Goal: Task Accomplishment & Management: Use online tool/utility

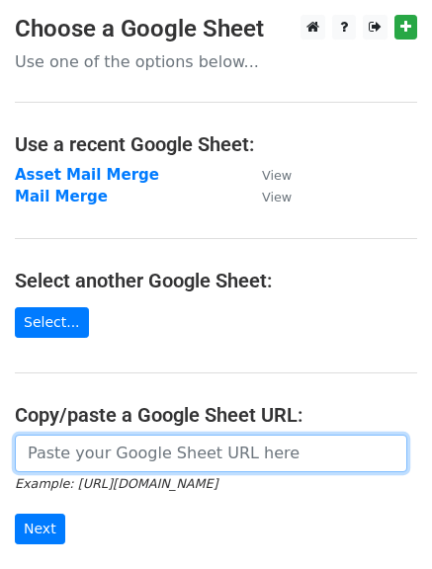
click at [122, 467] on input "url" at bounding box center [211, 454] width 392 height 38
click at [98, 454] on input "url" at bounding box center [211, 454] width 392 height 38
paste input "[URL][DOMAIN_NAME]"
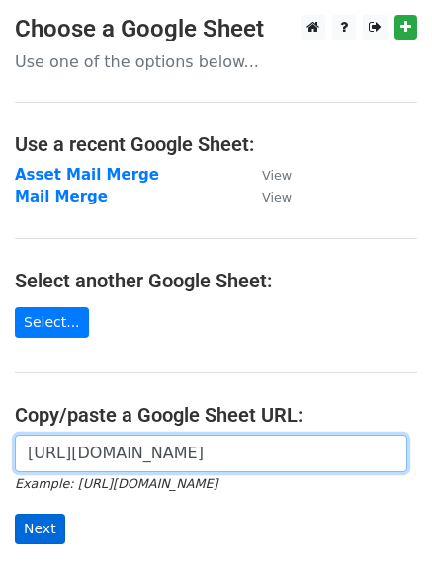
type input "[URL][DOMAIN_NAME]"
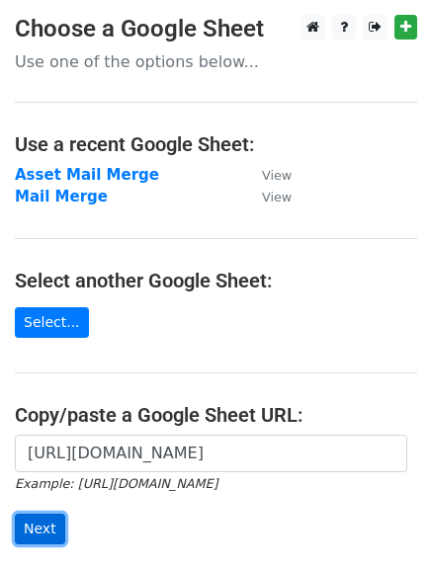
scroll to position [0, 0]
click at [36, 525] on input "Next" at bounding box center [40, 529] width 50 height 31
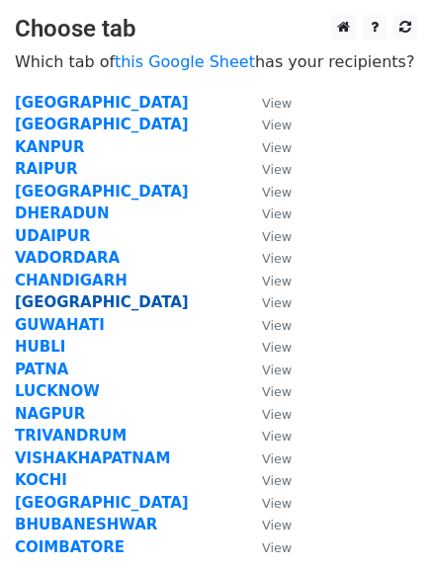
click at [43, 297] on strong "[GEOGRAPHIC_DATA]" at bounding box center [102, 302] width 174 height 18
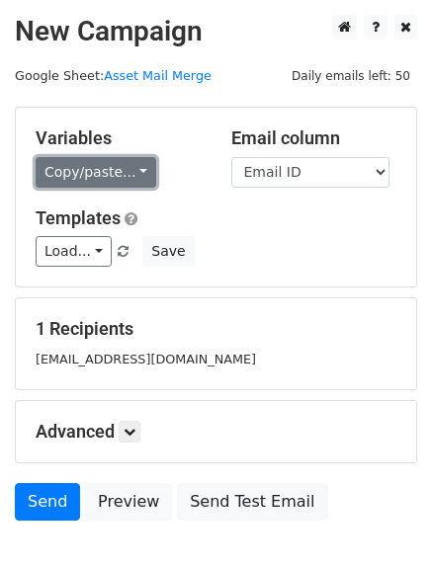
click at [85, 174] on link "Copy/paste..." at bounding box center [96, 172] width 121 height 31
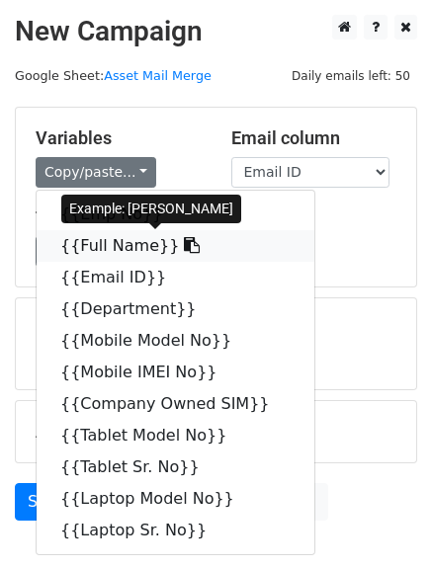
click at [99, 246] on link "{{Full Name}}" at bounding box center [176, 246] width 278 height 32
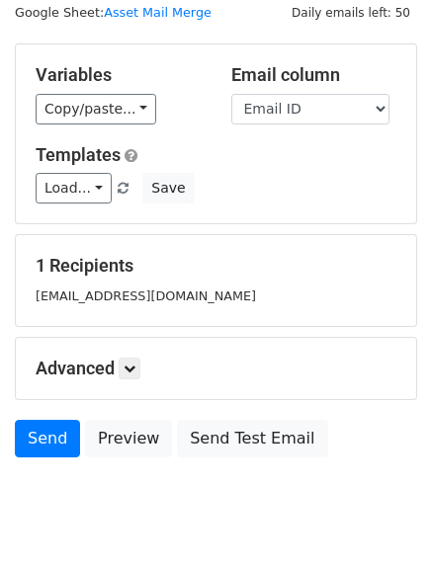
scroll to position [99, 0]
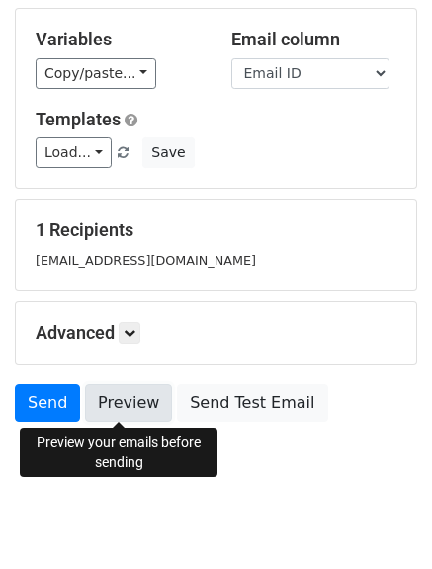
click at [116, 407] on link "Preview" at bounding box center [128, 403] width 87 height 38
click at [130, 407] on link "Preview" at bounding box center [128, 403] width 87 height 38
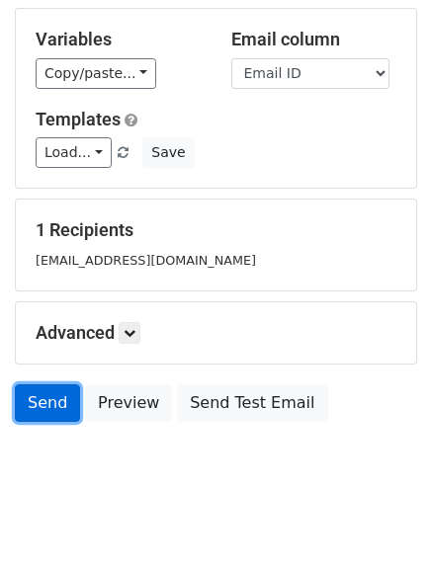
click at [48, 408] on link "Send" at bounding box center [47, 403] width 65 height 38
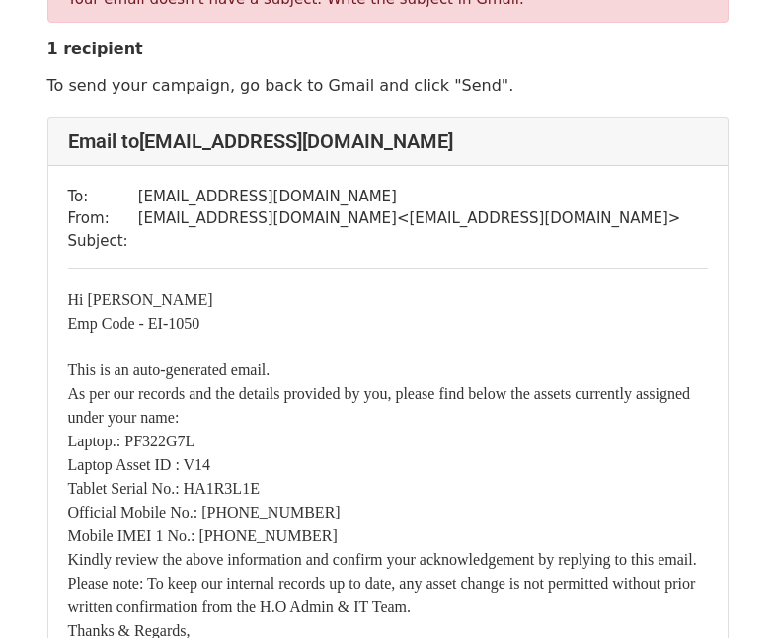
scroll to position [198, 0]
